Goal: Task Accomplishment & Management: Complete application form

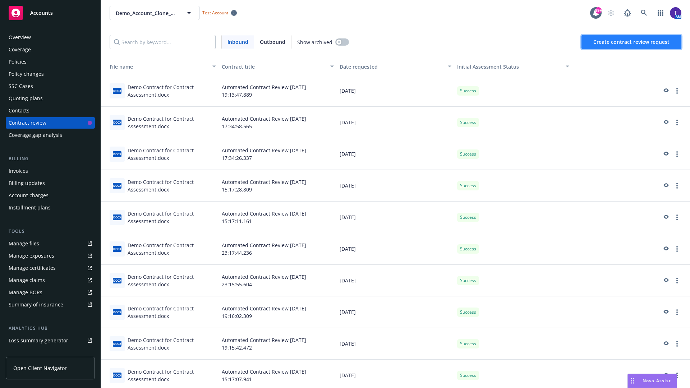
click at [632, 42] on span "Create contract review request" at bounding box center [631, 41] width 76 height 7
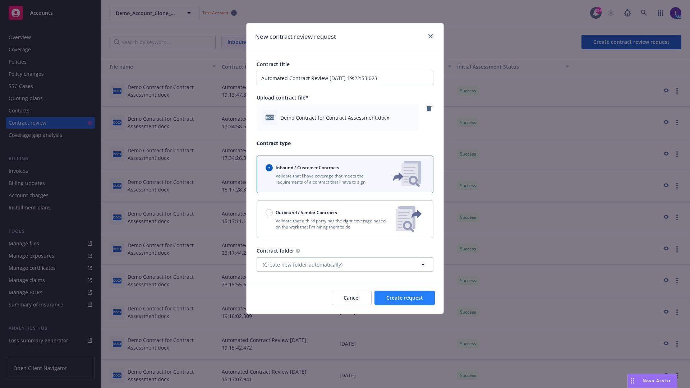
type input "Automated Contract Review [DATE] 19:22:53.023"
click at [405, 298] on span "Create request" at bounding box center [404, 297] width 37 height 7
